Goal: Check status: Check status

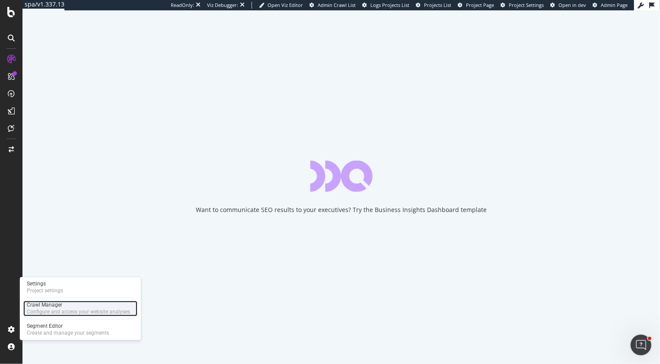
click at [54, 311] on div "Configure and access your website analyses" at bounding box center [78, 312] width 103 height 7
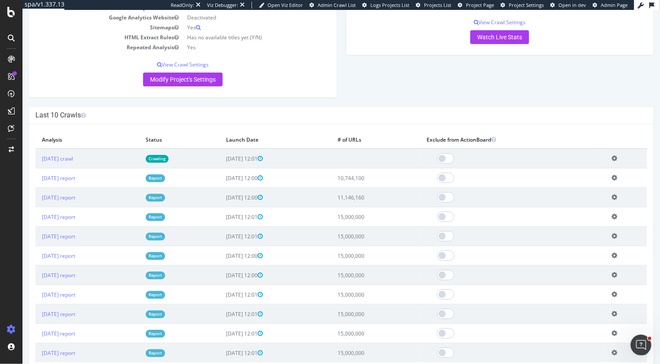
scroll to position [132, 0]
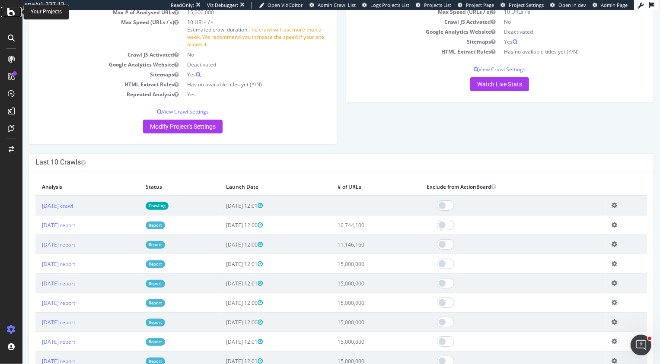
click at [9, 13] on icon at bounding box center [11, 12] width 8 height 10
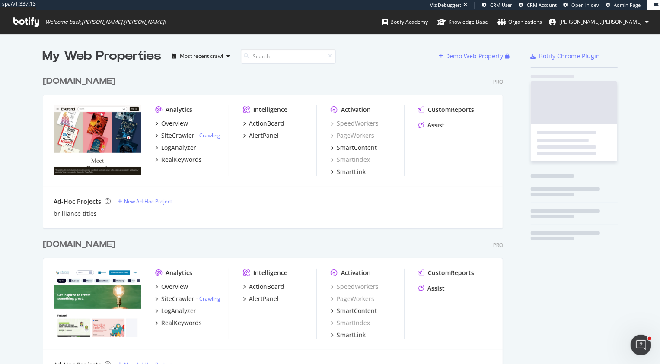
scroll to position [514, 467]
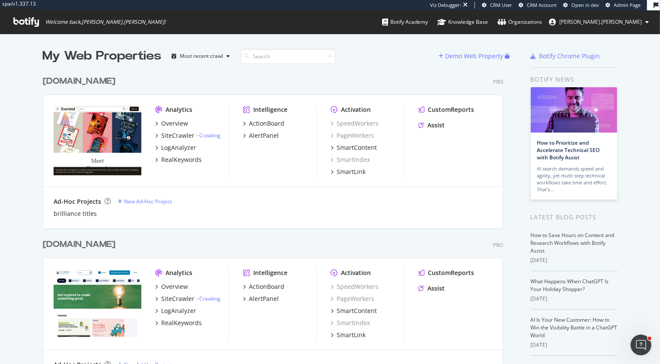
click at [83, 244] on div "[DOMAIN_NAME]" at bounding box center [79, 245] width 73 height 13
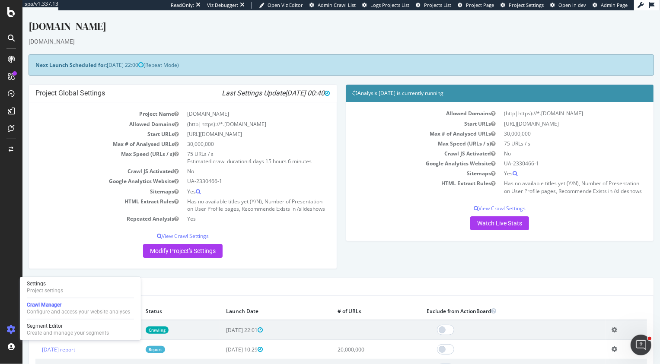
click at [223, 278] on div "Last 10 Crawls" at bounding box center [341, 287] width 625 height 18
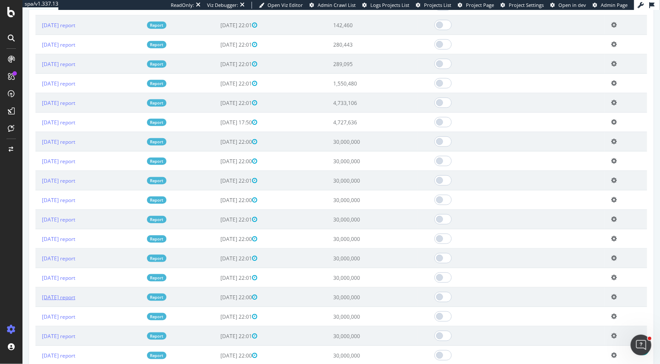
scroll to position [687, 0]
